Goal: Task Accomplishment & Management: Use online tool/utility

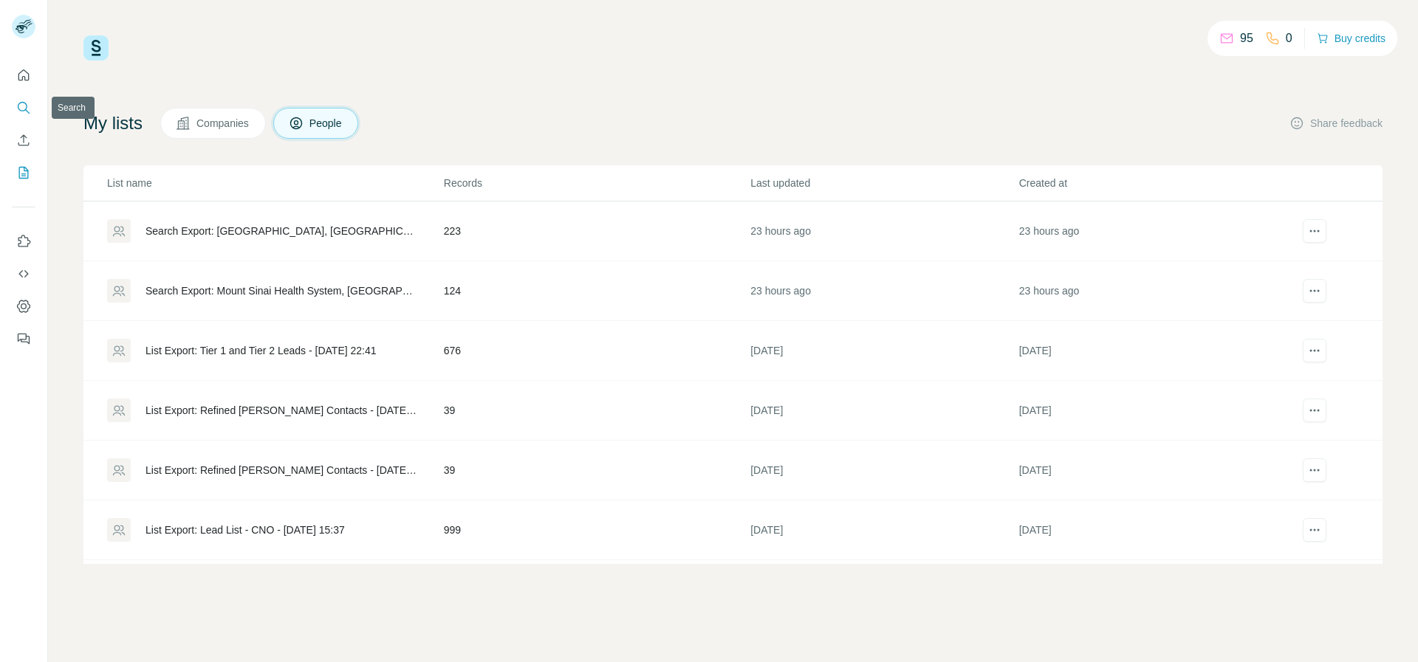
click at [27, 115] on button "Search" at bounding box center [24, 108] width 24 height 27
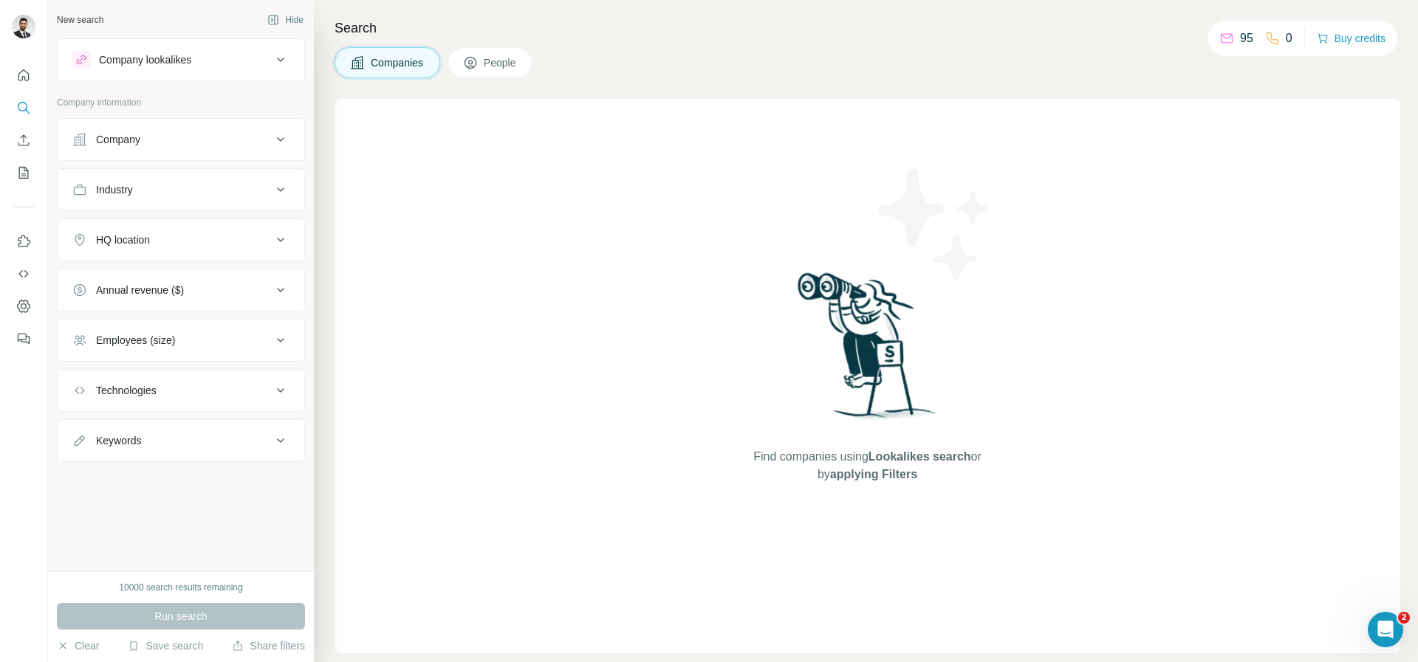
click at [481, 67] on button "People" at bounding box center [490, 62] width 86 height 31
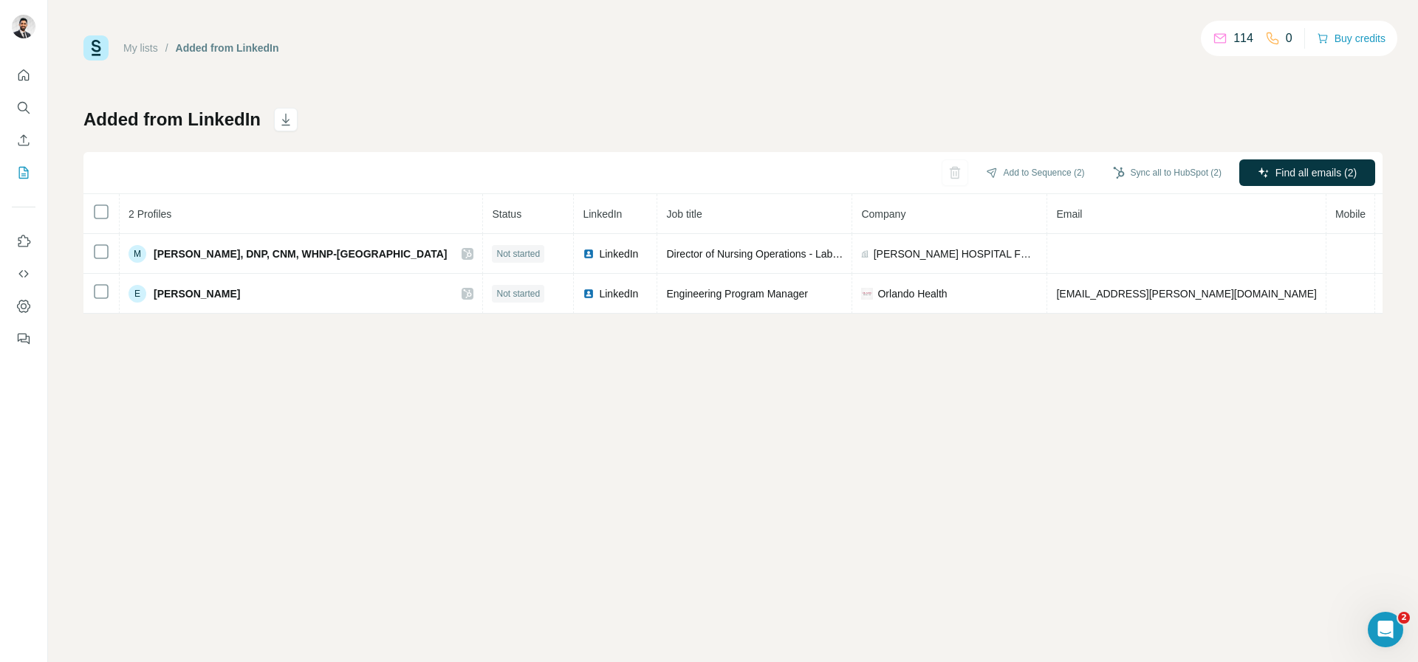
click at [470, 162] on div "Add to Sequence (2) Sync all to HubSpot (2) Find all emails (2)" at bounding box center [732, 173] width 1299 height 42
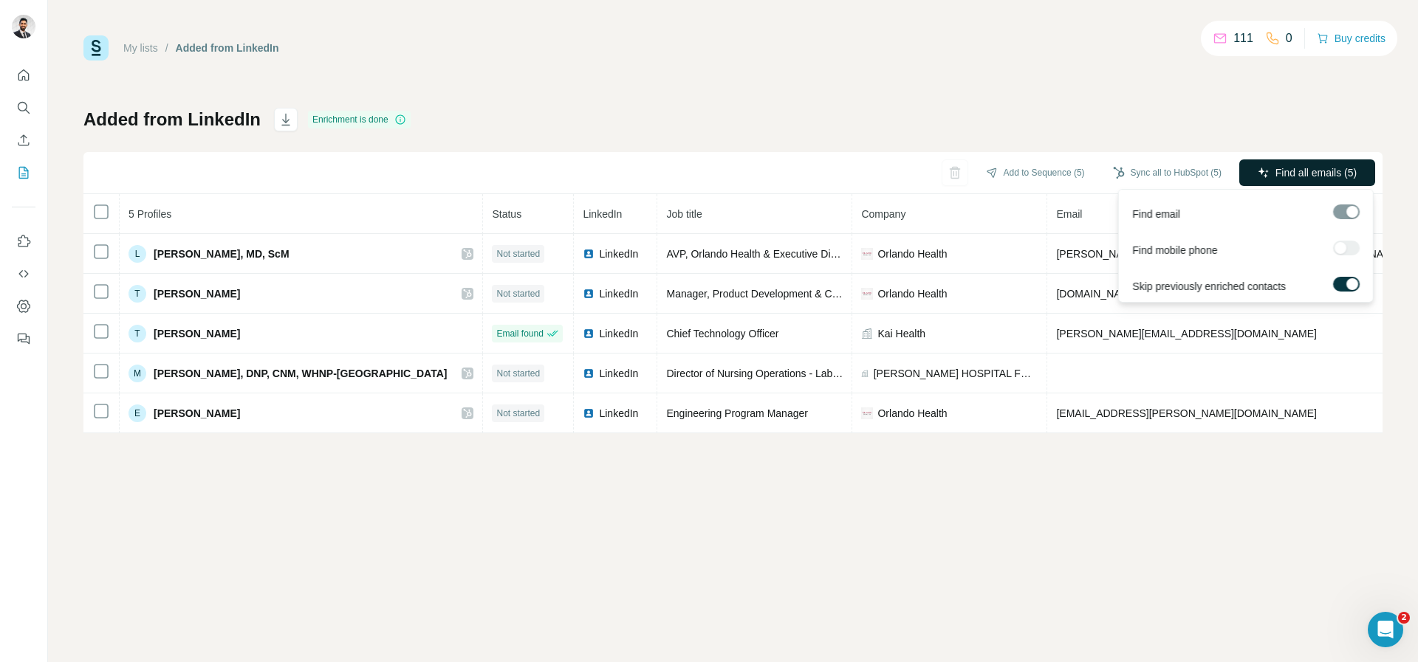
click at [1282, 175] on span "Find all emails (5)" at bounding box center [1315, 172] width 81 height 15
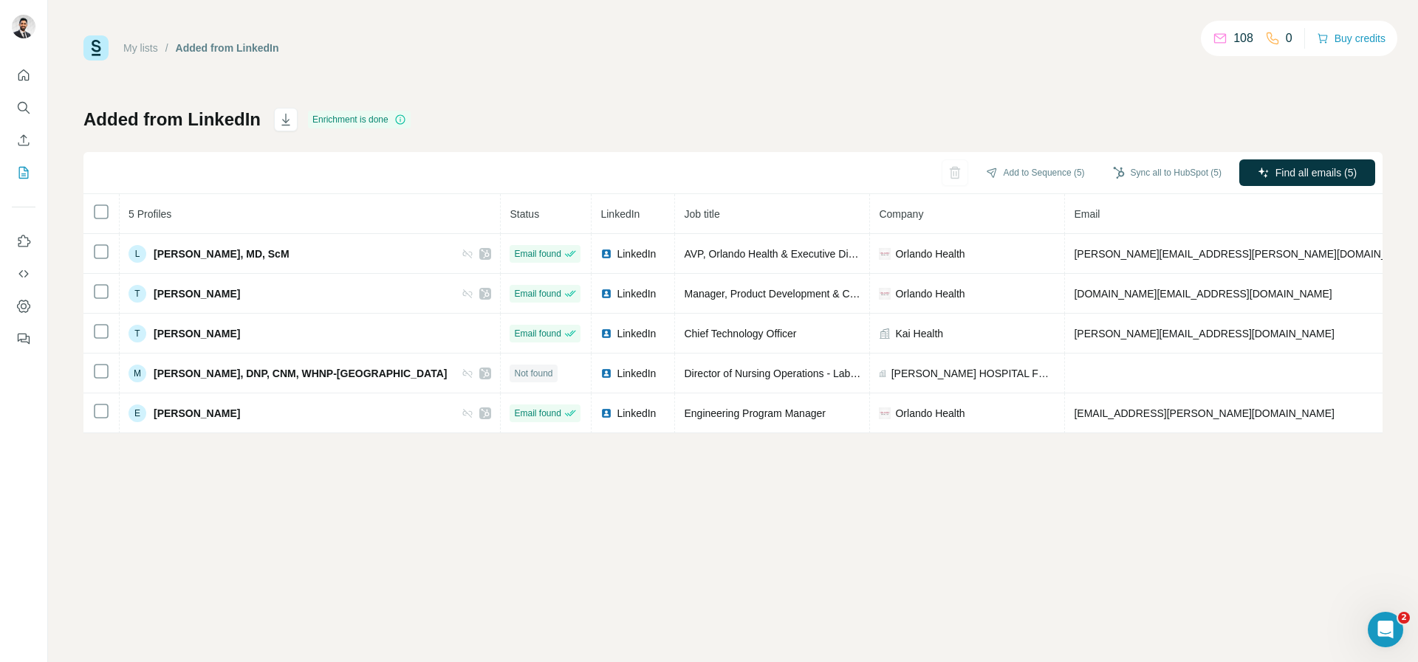
click at [1206, 150] on div "Added from LinkedIn Enrichment is done Add to Sequence (5) Sync all to HubSpot …" at bounding box center [732, 271] width 1299 height 326
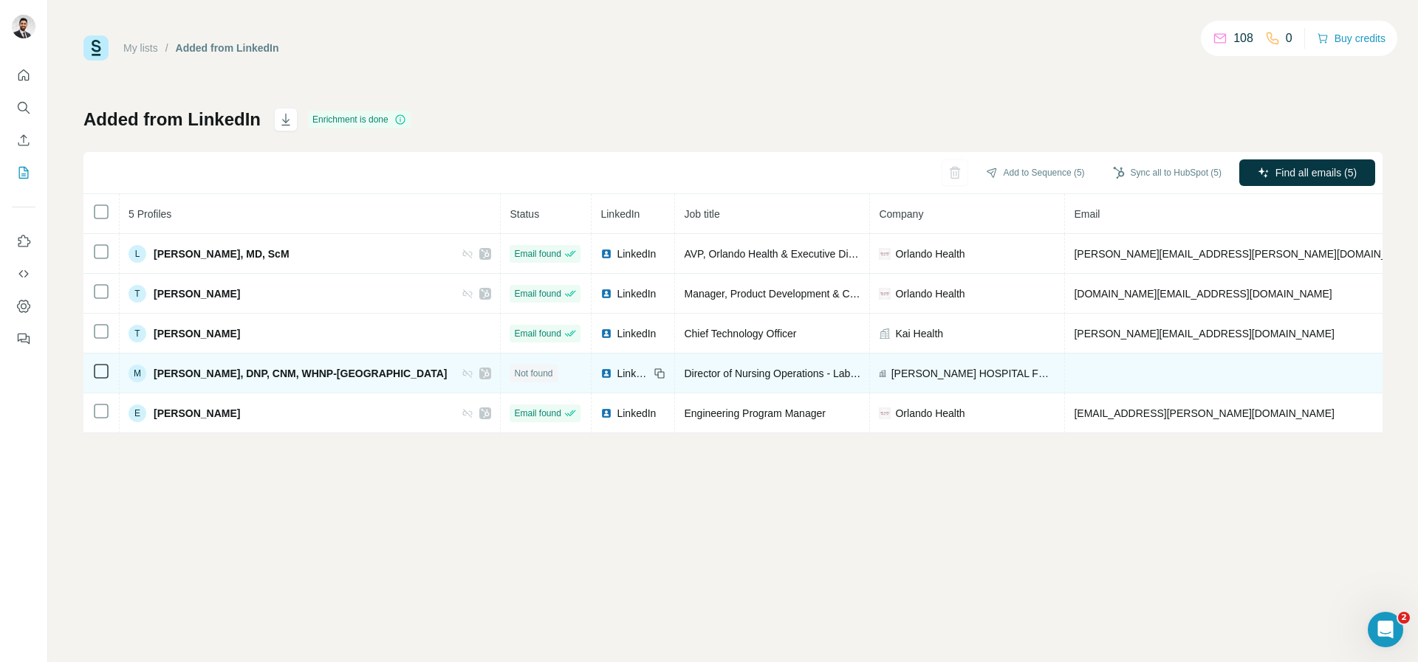
click at [1065, 365] on td at bounding box center [1247, 374] width 364 height 40
click at [1065, 369] on td at bounding box center [1247, 374] width 364 height 40
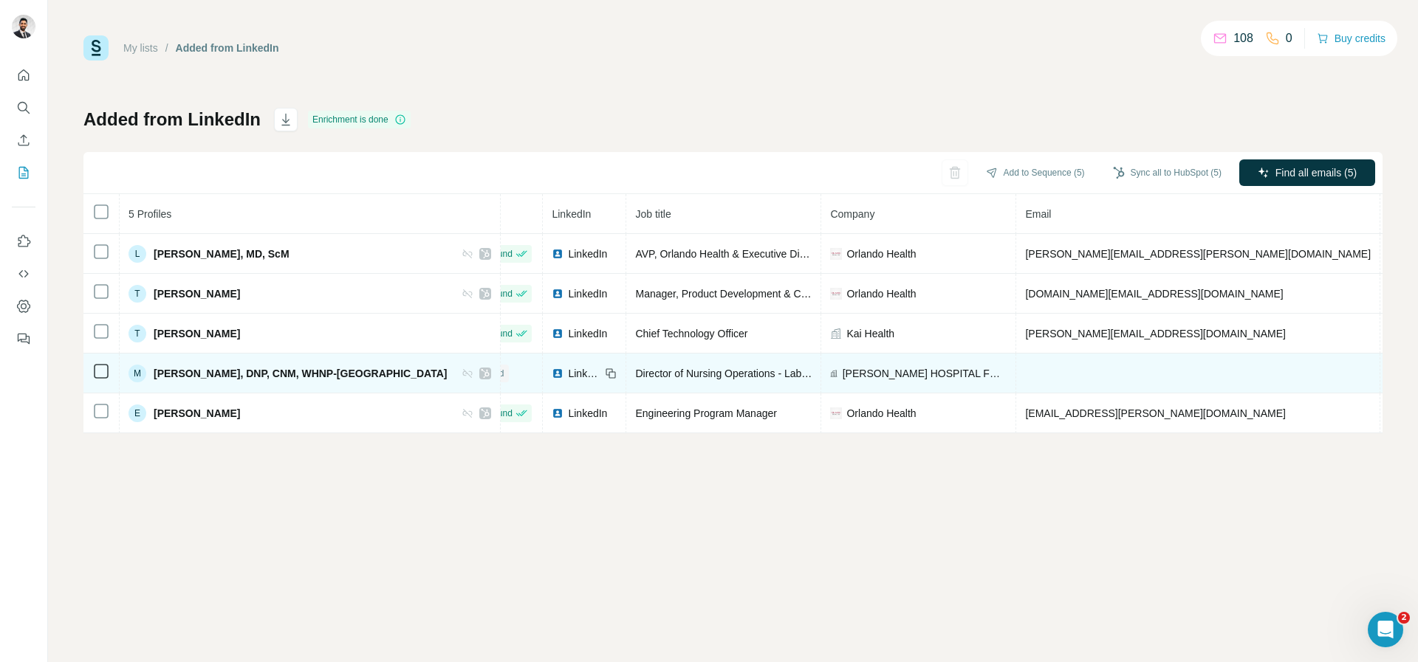
click at [1034, 360] on td at bounding box center [1198, 374] width 364 height 40
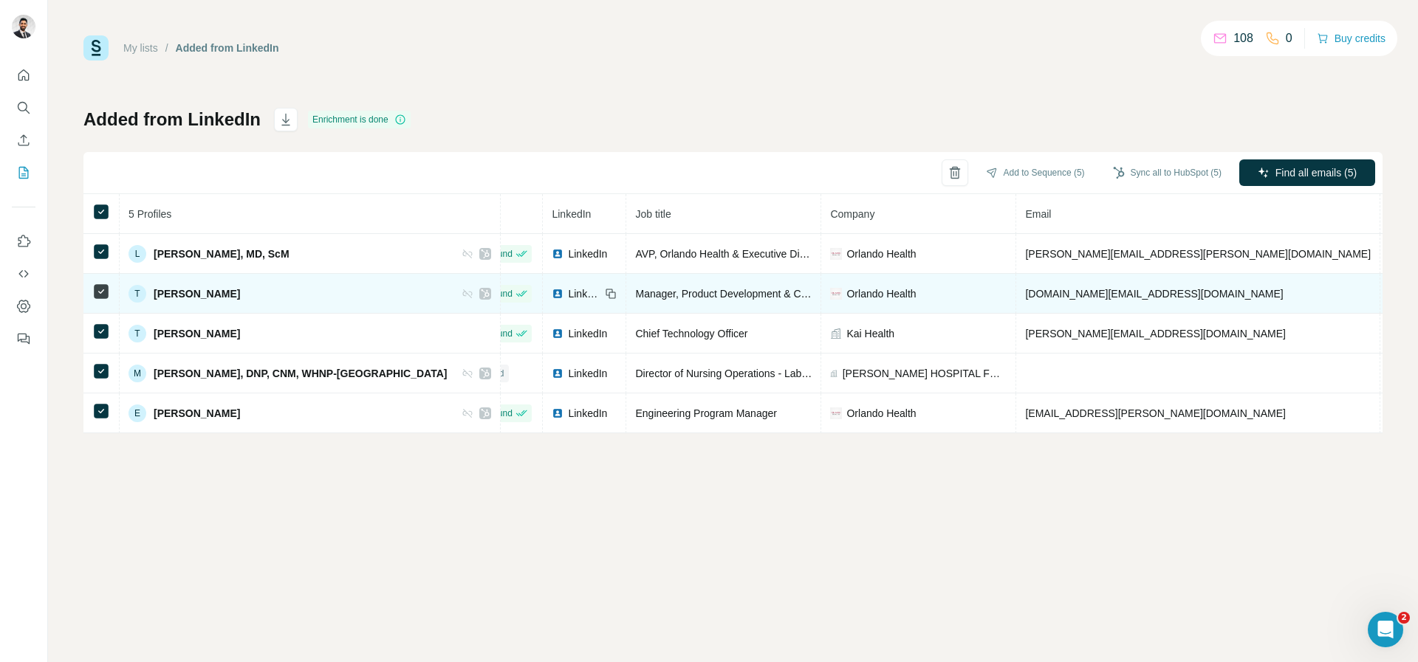
scroll to position [0, 0]
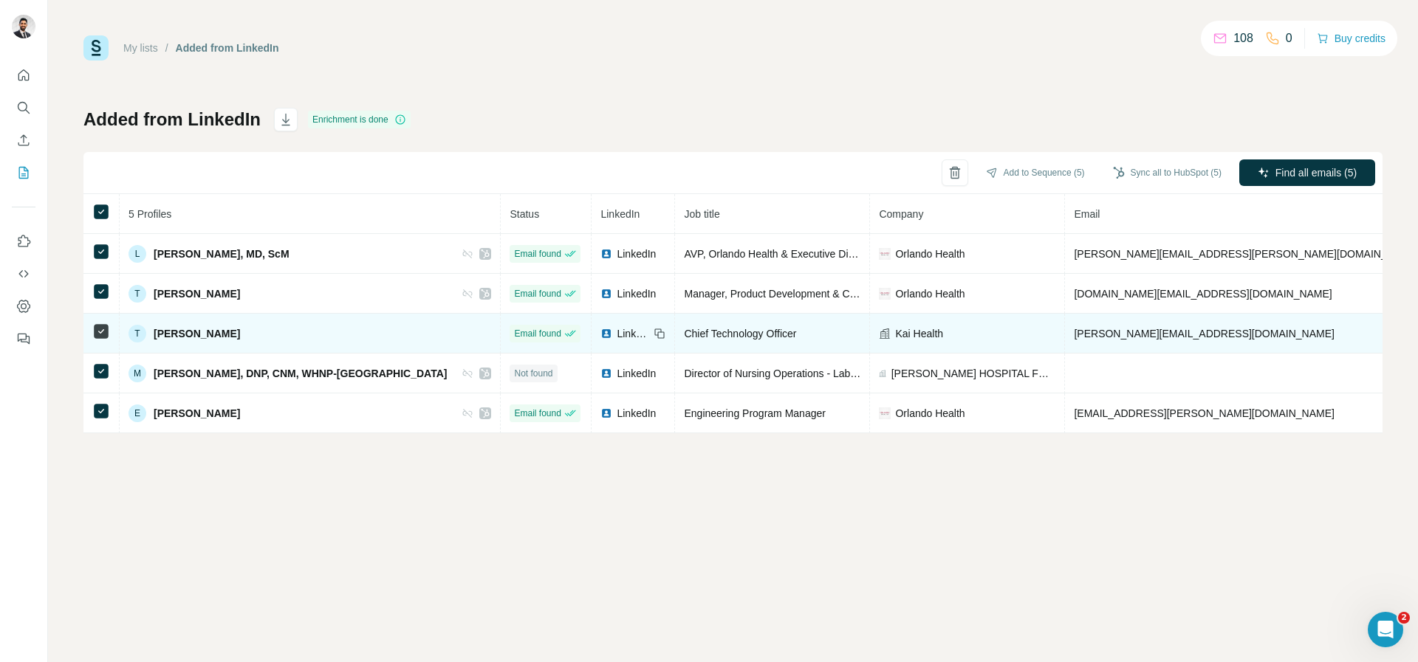
click at [376, 339] on div "T Tynan Szvetecz" at bounding box center [309, 334] width 363 height 18
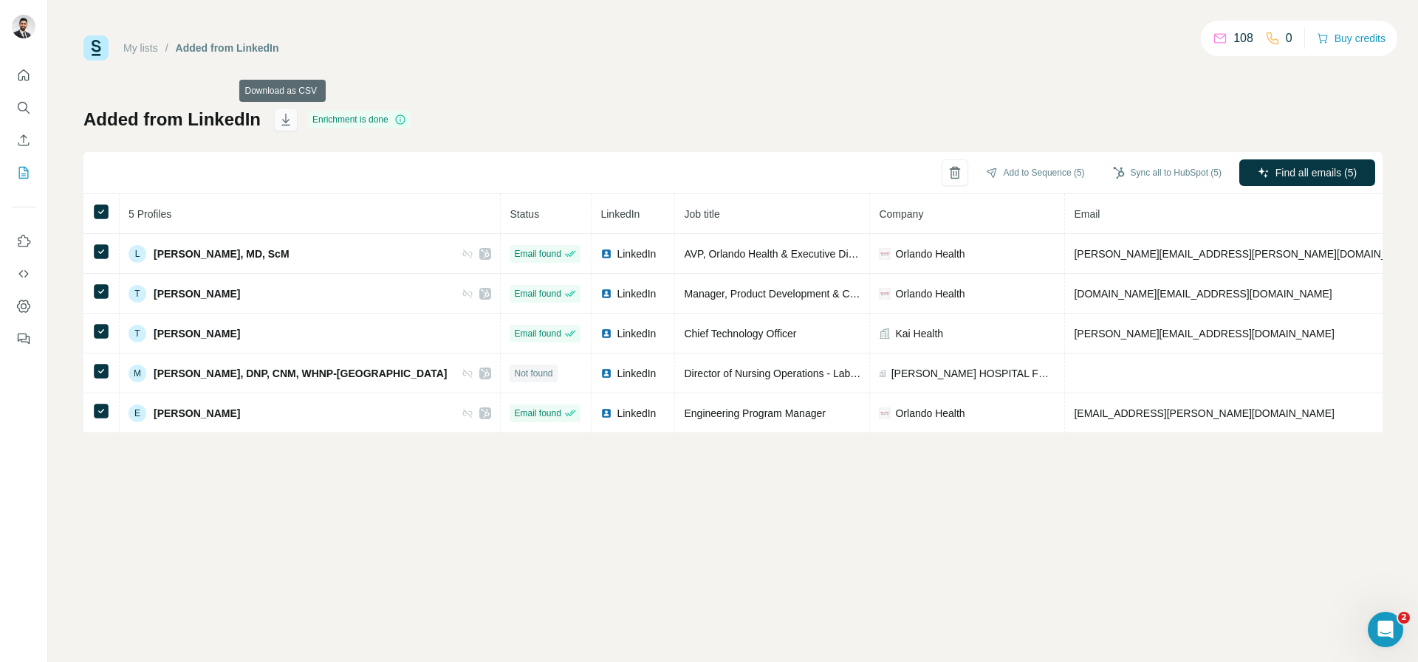
click at [285, 120] on icon "button" at bounding box center [285, 119] width 15 height 15
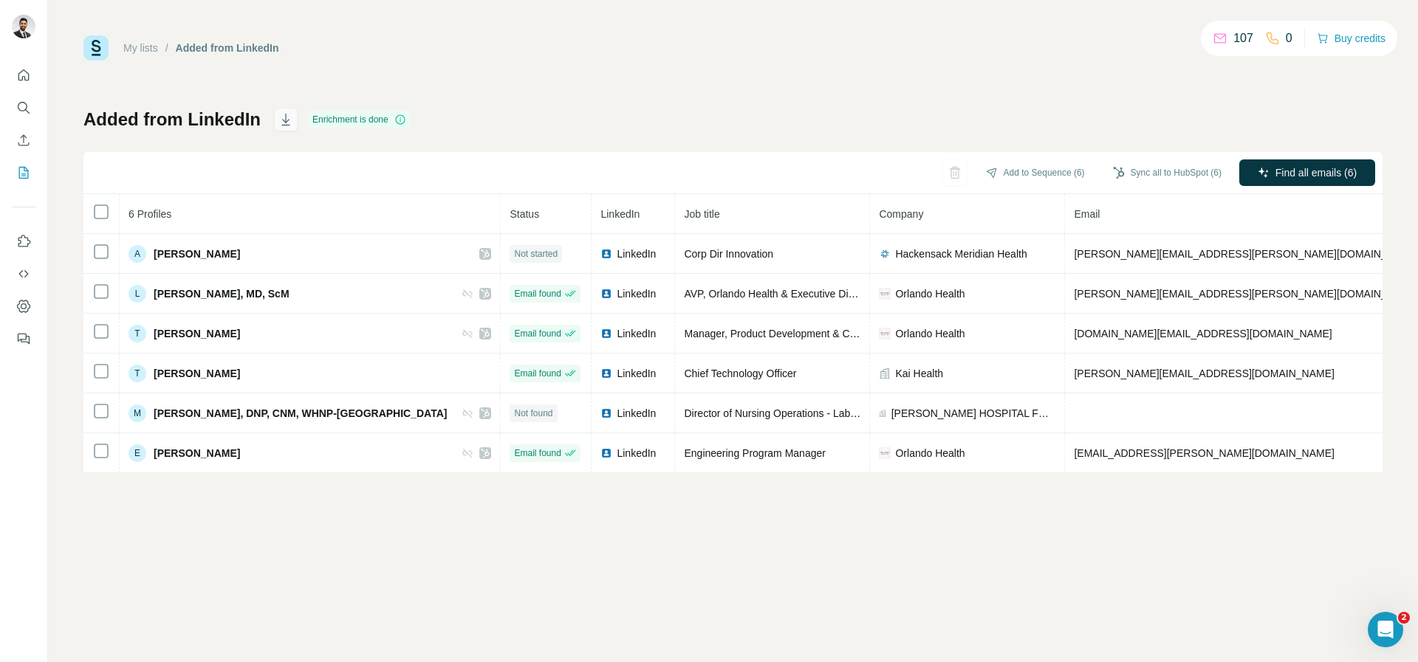
click at [287, 122] on icon "button" at bounding box center [285, 119] width 15 height 15
click at [23, 299] on icon "Dashboard" at bounding box center [23, 306] width 15 height 15
click at [872, 42] on div "My lists / Added from LinkedIn 107 0 Buy credits" at bounding box center [732, 47] width 1299 height 25
click at [292, 126] on button "button" at bounding box center [286, 120] width 24 height 24
